Goal: Task Accomplishment & Management: Use online tool/utility

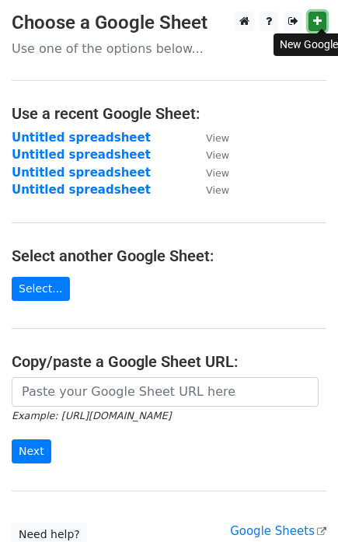
click at [316, 23] on icon at bounding box center [317, 21] width 9 height 11
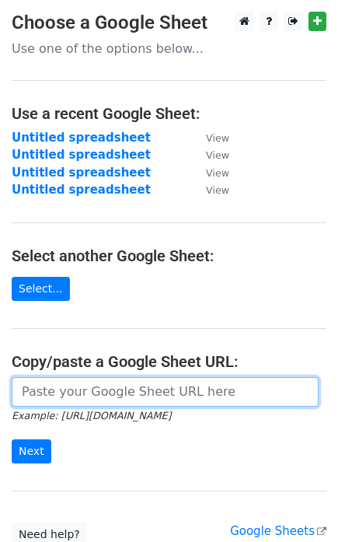
click at [162, 377] on input "url" at bounding box center [165, 392] width 307 height 30
paste input "https://docs.google.com/spreadsheets/d/1PyDqd4vxo0TCdXh4eeTSZaCdRZyBMHBBoznnfvX…"
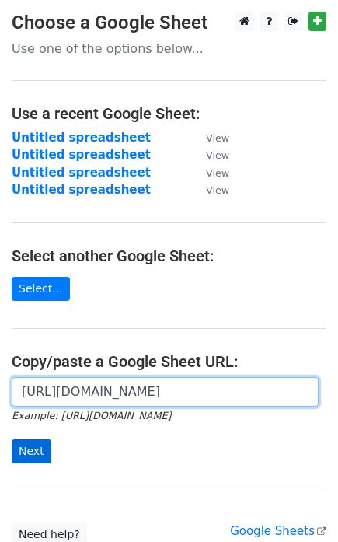
type input "https://docs.google.com/spreadsheets/d/1PyDqd4vxo0TCdXh4eeTSZaCdRZyBMHBBoznnfvX…"
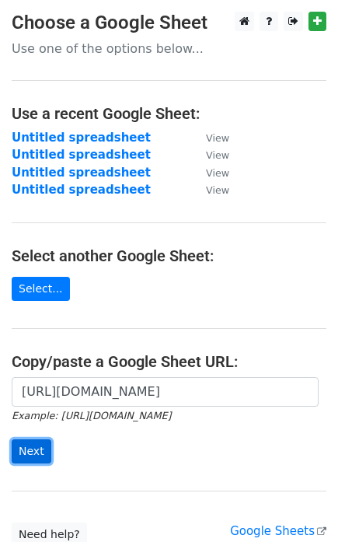
scroll to position [0, 0]
click at [29, 439] on input "Next" at bounding box center [32, 451] width 40 height 24
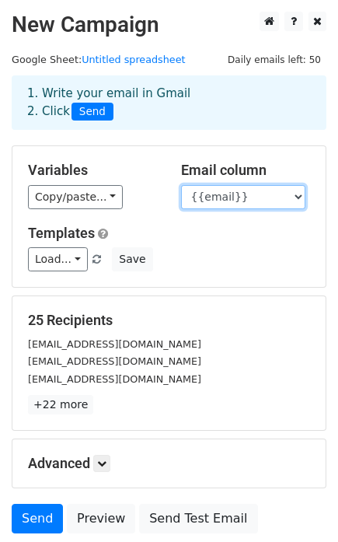
click at [220, 185] on select "{{email}}" at bounding box center [243, 197] width 124 height 24
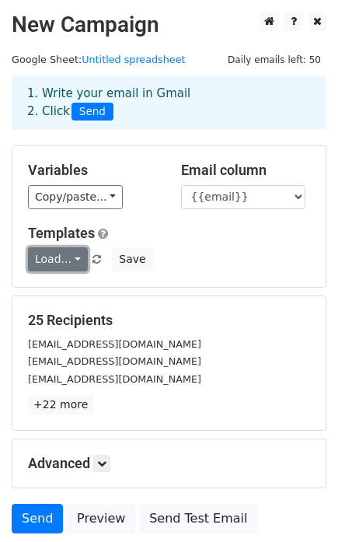
click at [28, 247] on link "Load..." at bounding box center [58, 259] width 60 height 24
click at [193, 247] on div "Load... template Save" at bounding box center [169, 259] width 306 height 24
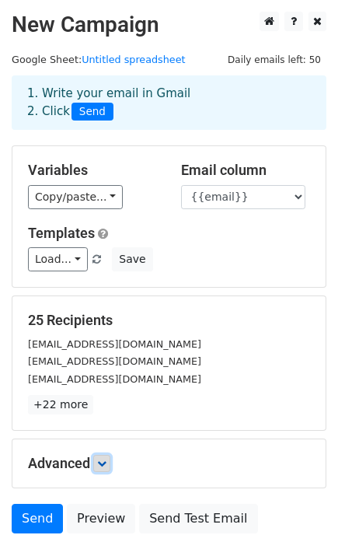
click at [97, 459] on icon at bounding box center [101, 463] width 9 height 9
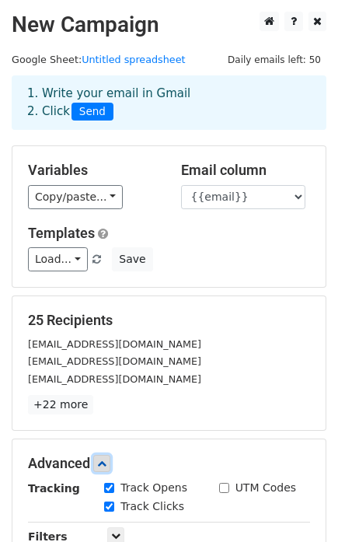
scroll to position [86, 0]
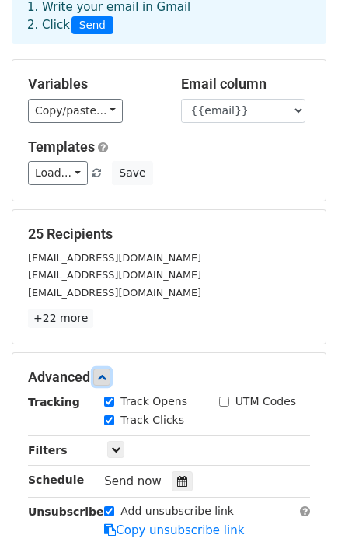
click at [93, 368] on link at bounding box center [101, 376] width 17 height 17
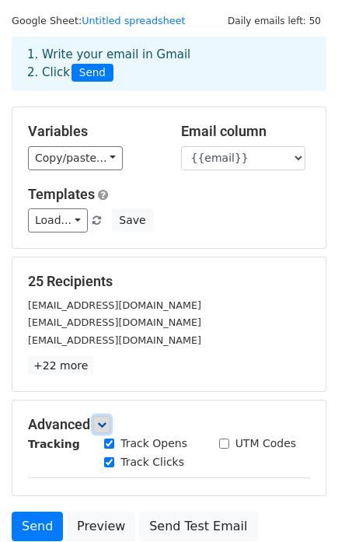
scroll to position [36, 0]
